Goal: Information Seeking & Learning: Learn about a topic

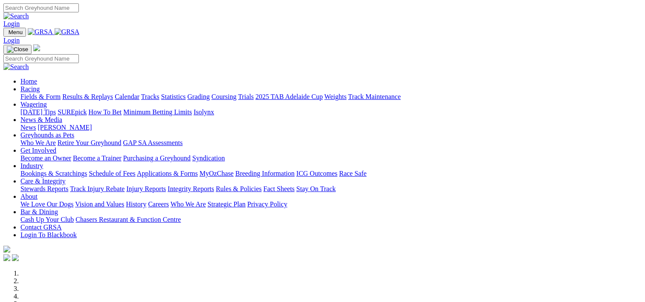
scroll to position [294, 0]
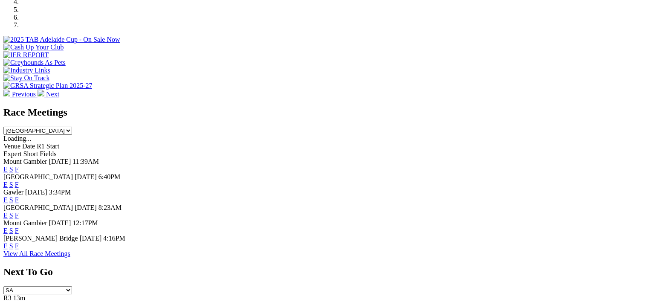
click at [19, 243] on link "F" at bounding box center [17, 245] width 4 height 7
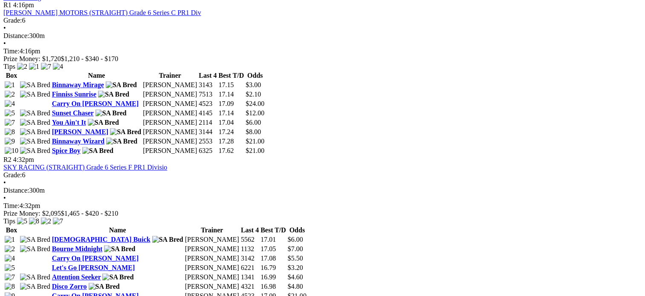
scroll to position [444, 0]
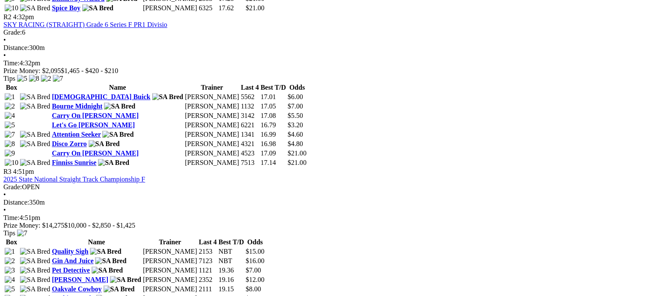
scroll to position [586, 0]
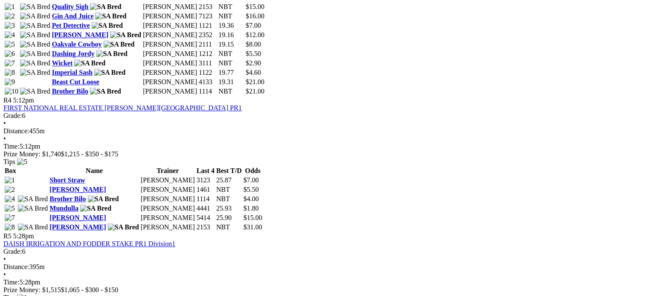
scroll to position [832, 0]
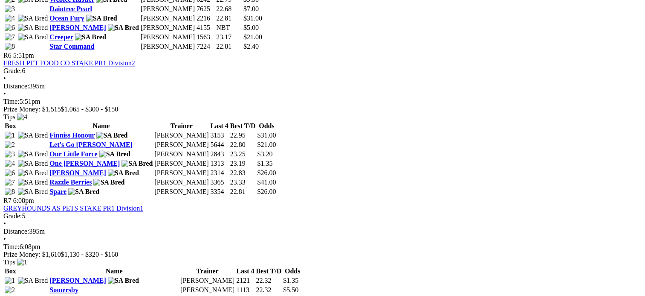
scroll to position [1156, 0]
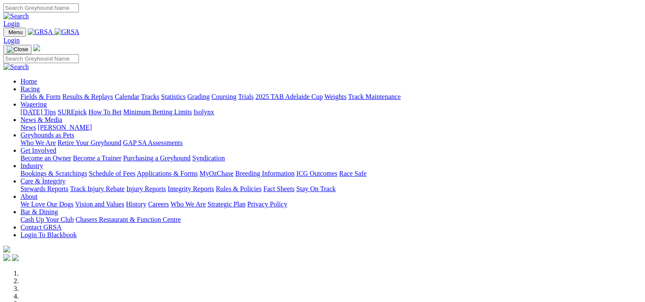
scroll to position [294, 0]
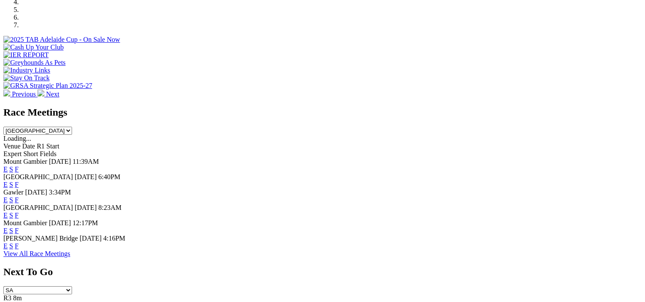
click at [19, 181] on link "F" at bounding box center [17, 184] width 4 height 7
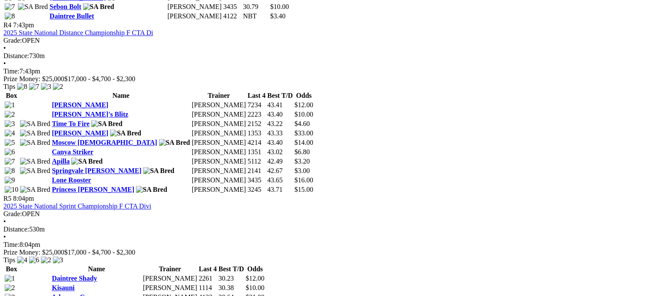
scroll to position [870, 0]
